Goal: Navigation & Orientation: Find specific page/section

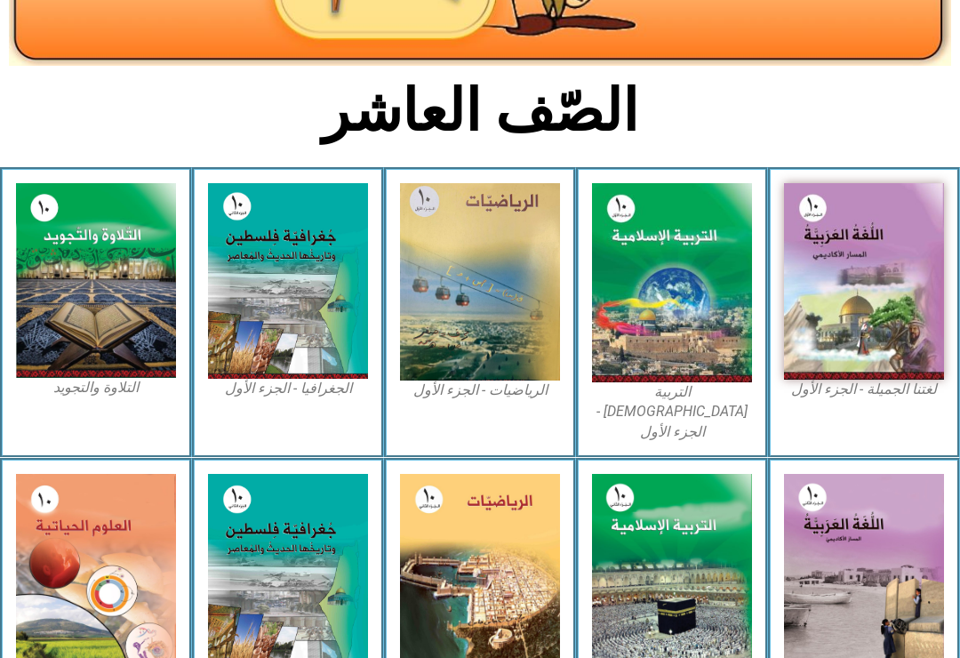
scroll to position [341, 0]
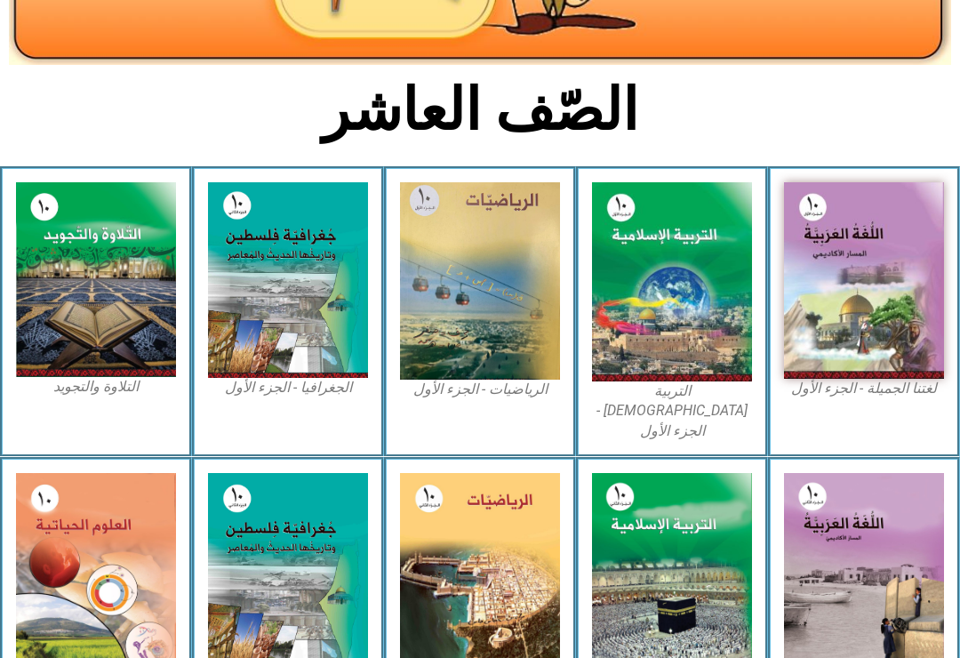
click at [322, 311] on img at bounding box center [288, 280] width 160 height 196
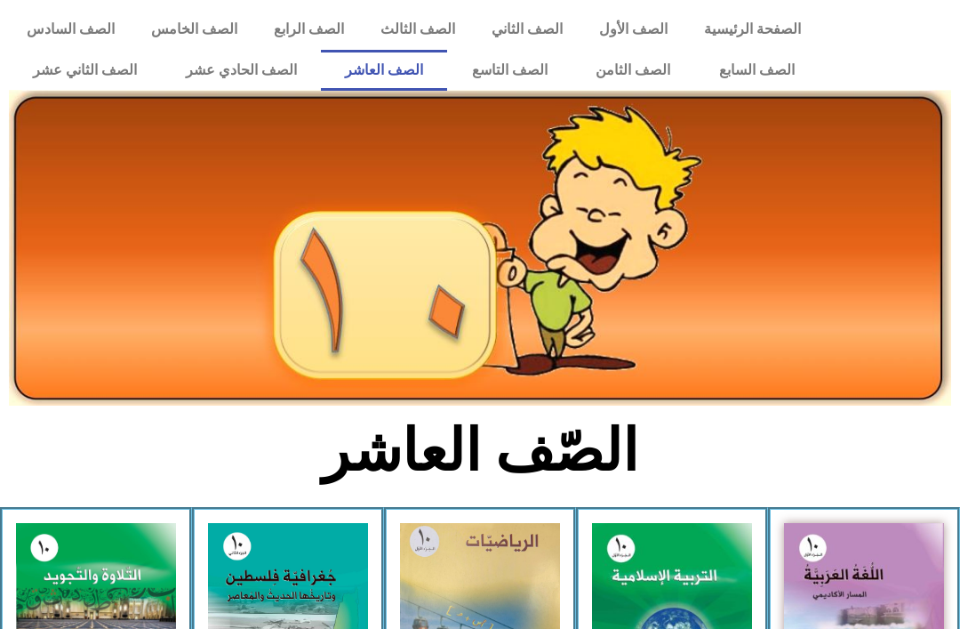
scroll to position [369, 0]
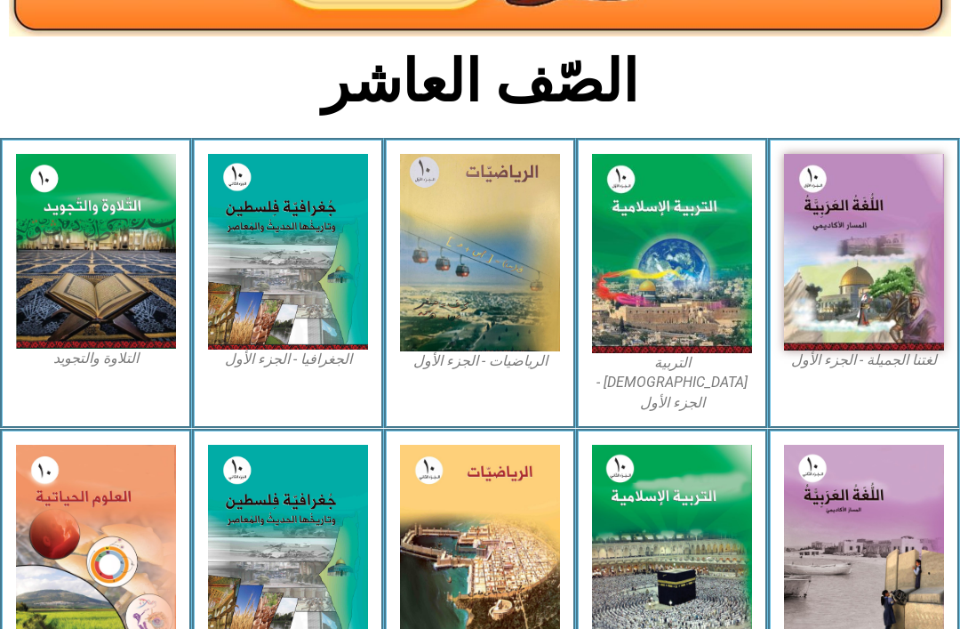
click at [309, 501] on img at bounding box center [288, 545] width 160 height 200
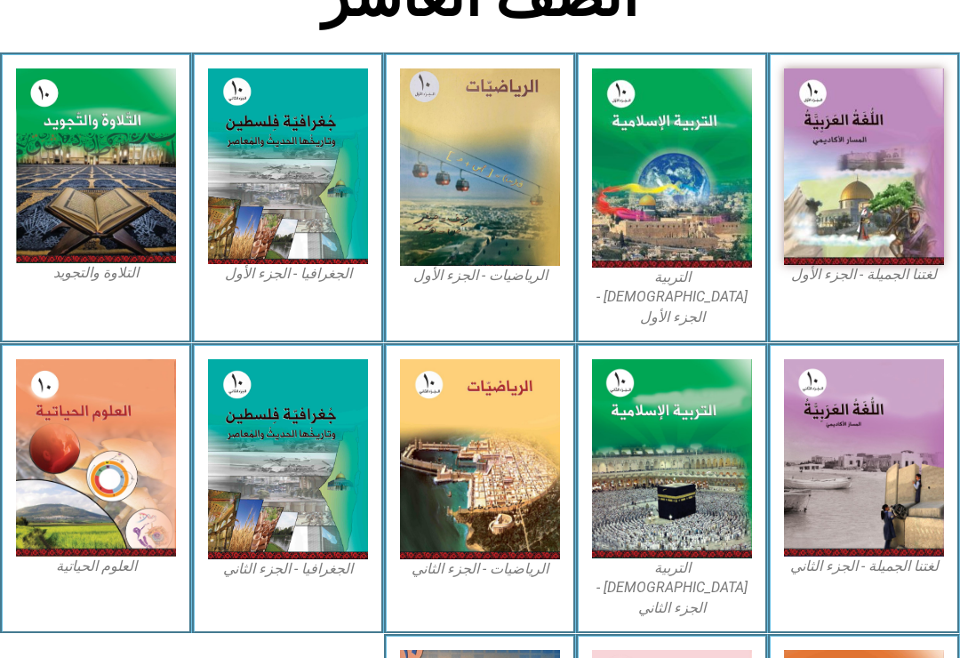
scroll to position [454, 0]
click at [293, 172] on img at bounding box center [288, 166] width 160 height 196
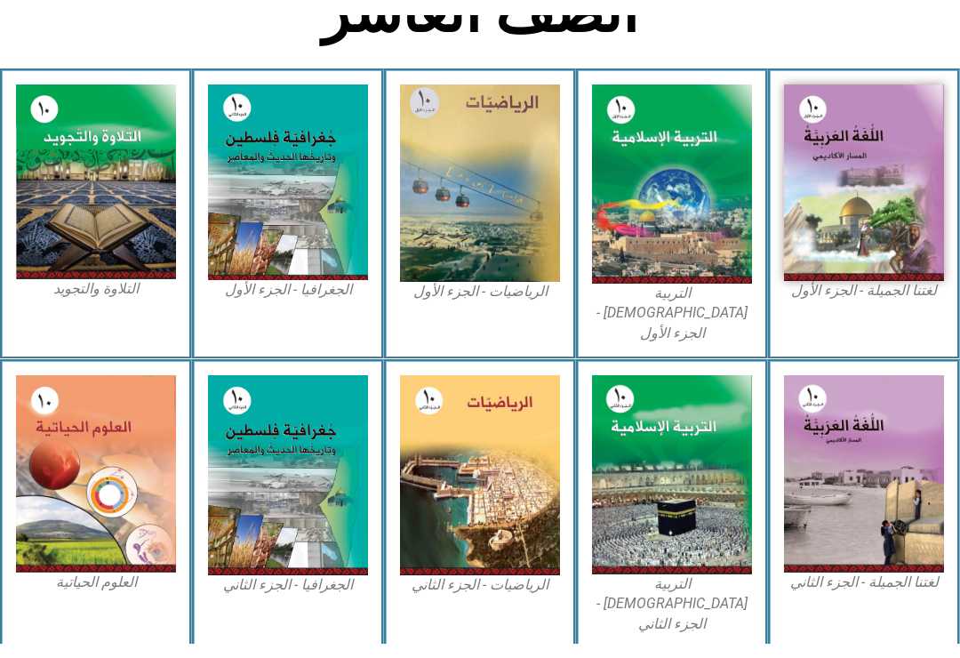
scroll to position [453, 0]
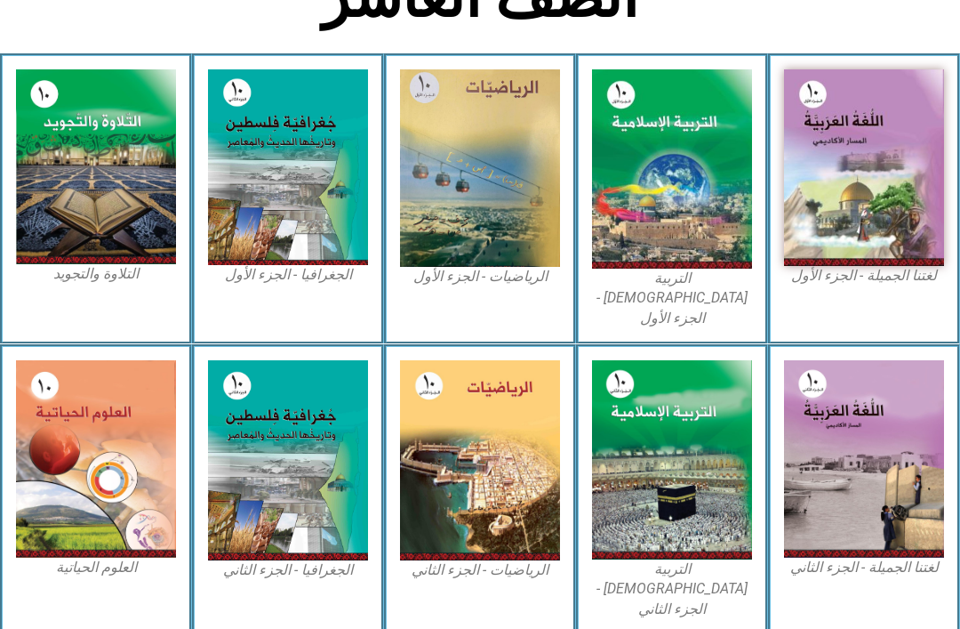
click at [255, 200] on img at bounding box center [288, 167] width 160 height 196
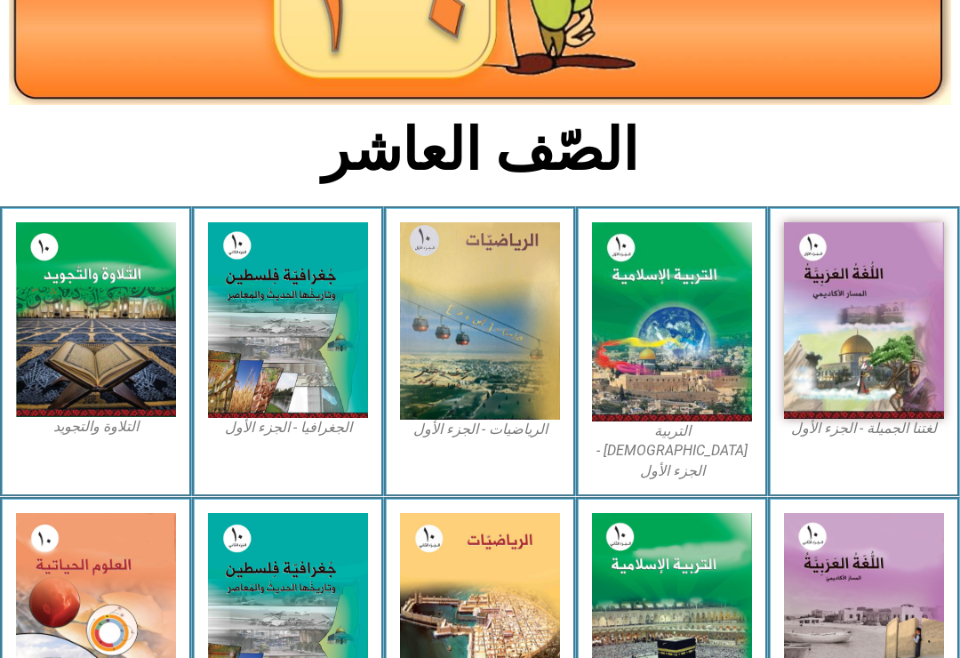
scroll to position [301, 0]
click at [292, 360] on img at bounding box center [288, 320] width 160 height 196
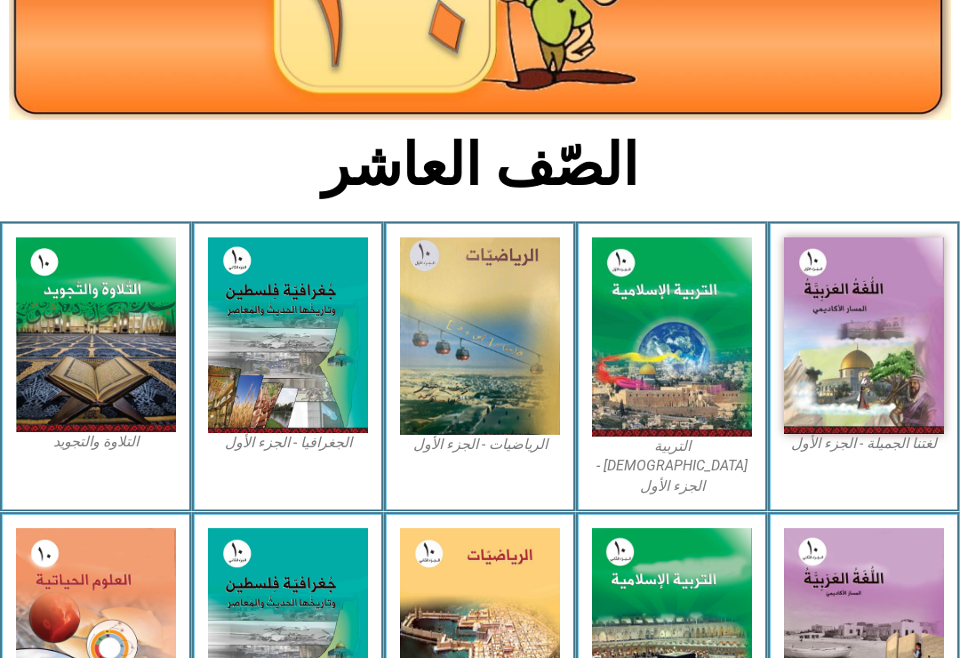
scroll to position [281, 0]
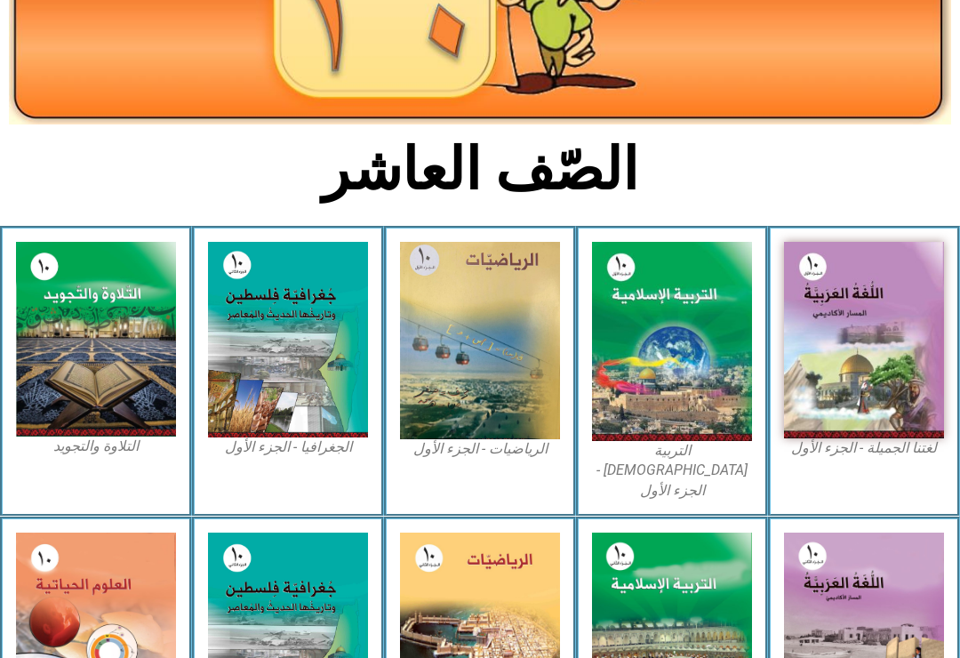
click at [341, 416] on img at bounding box center [288, 340] width 160 height 196
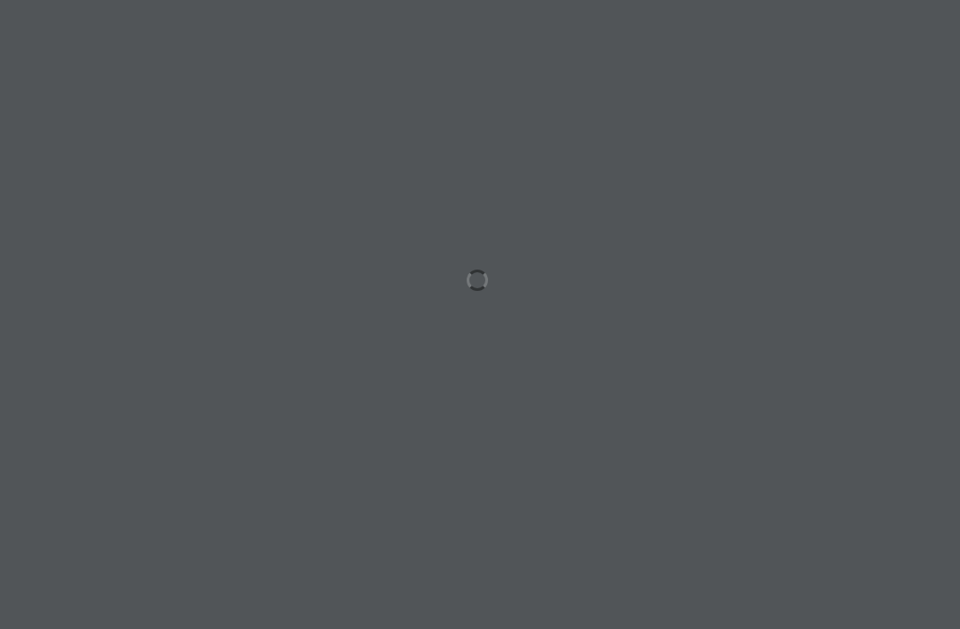
click at [644, 369] on div at bounding box center [480, 314] width 960 height 629
